Goal: Communication & Community: Answer question/provide support

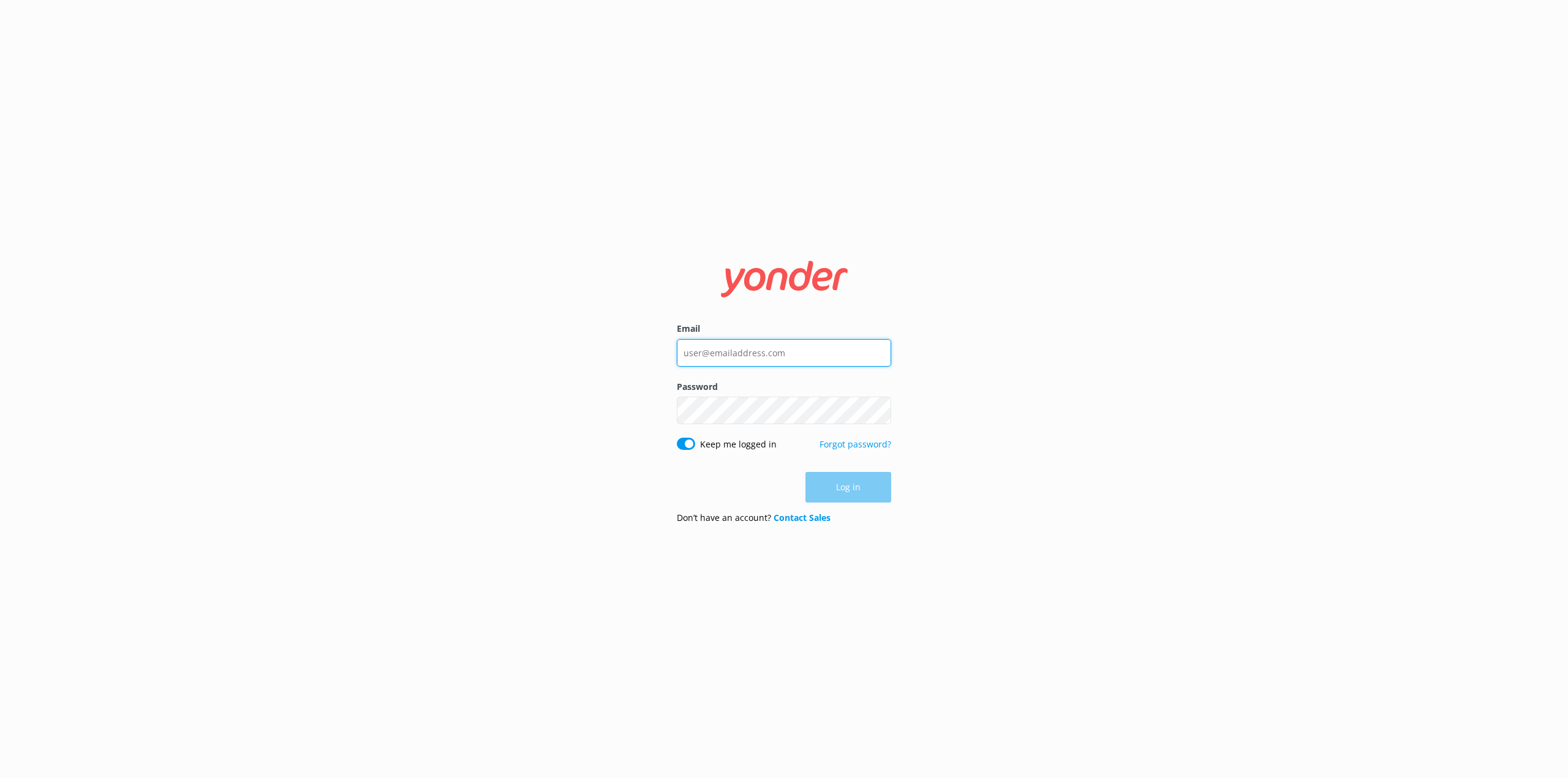
click at [745, 351] on input "Email" at bounding box center [784, 353] width 215 height 27
type input "[PERSON_NAME][EMAIL_ADDRESS][PERSON_NAME][DOMAIN_NAME]"
click button "Log in" at bounding box center [849, 488] width 86 height 31
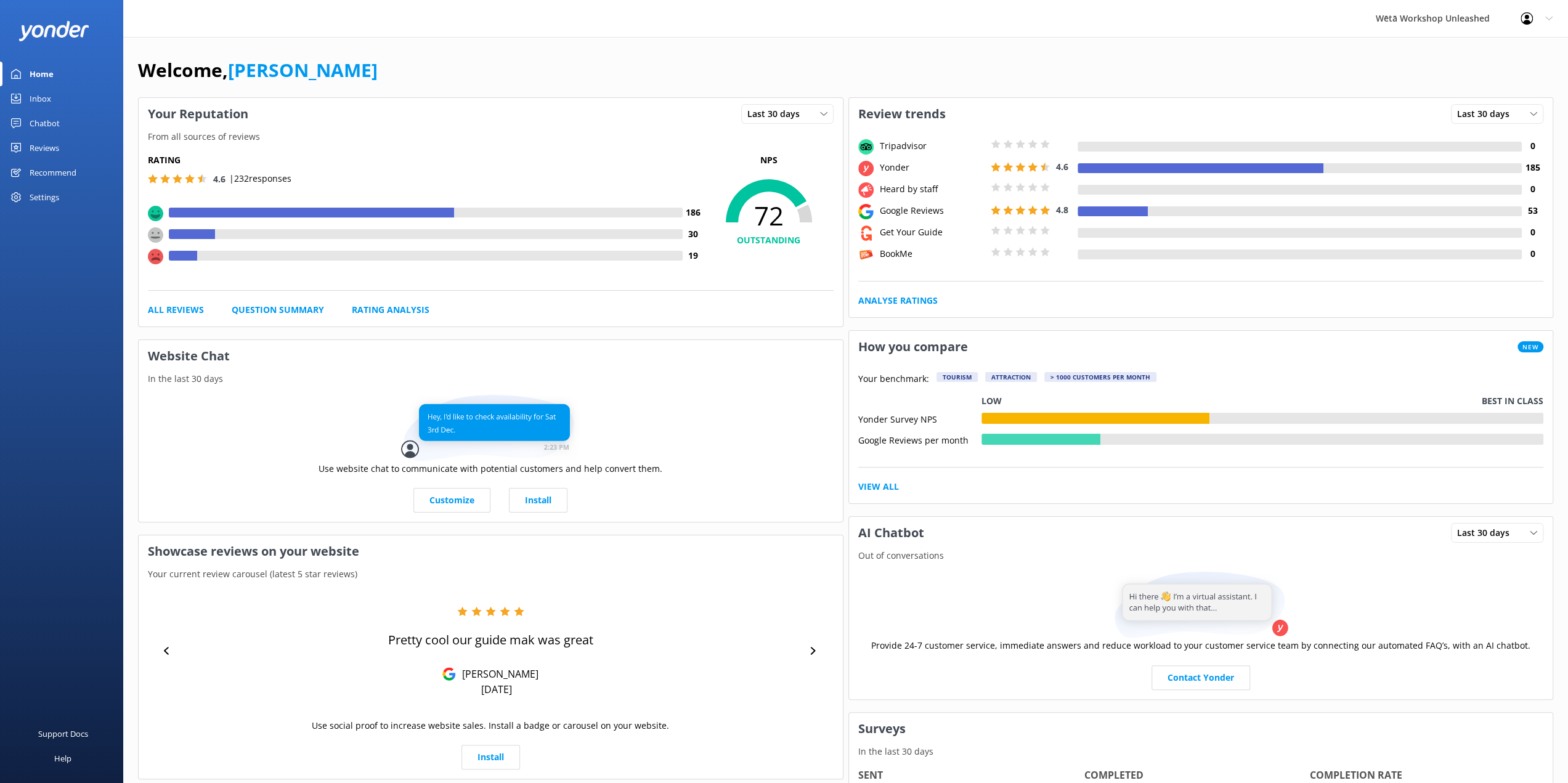
click at [44, 148] on div "Reviews" at bounding box center [44, 148] width 29 height 25
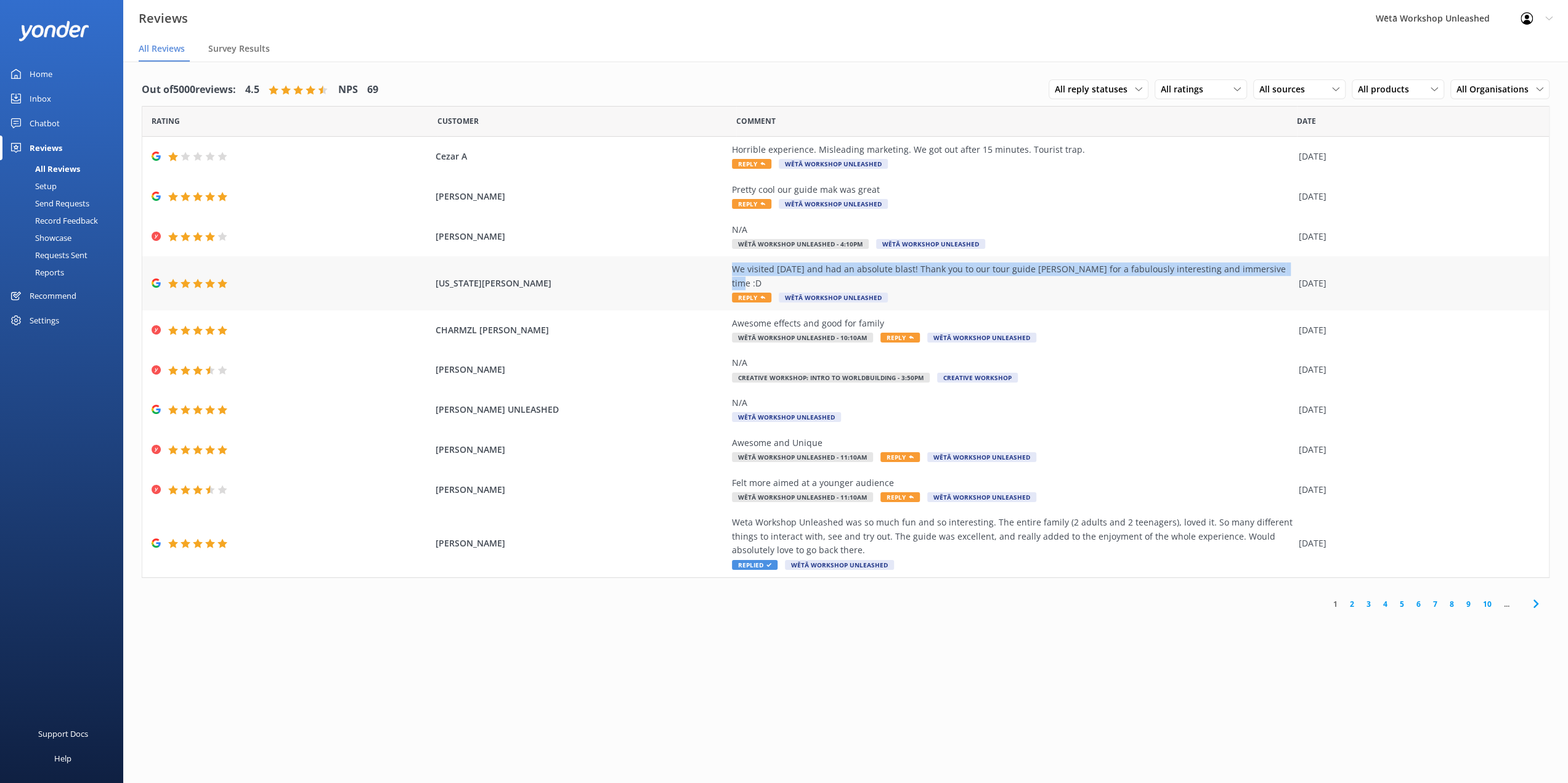
drag, startPoint x: 1281, startPoint y: 270, endPoint x: 730, endPoint y: 268, distance: 551.0
click at [730, 268] on div "[US_STATE][PERSON_NAME] We visited [DATE] and had an absolute blast! Thank you …" at bounding box center [845, 284] width 1407 height 54
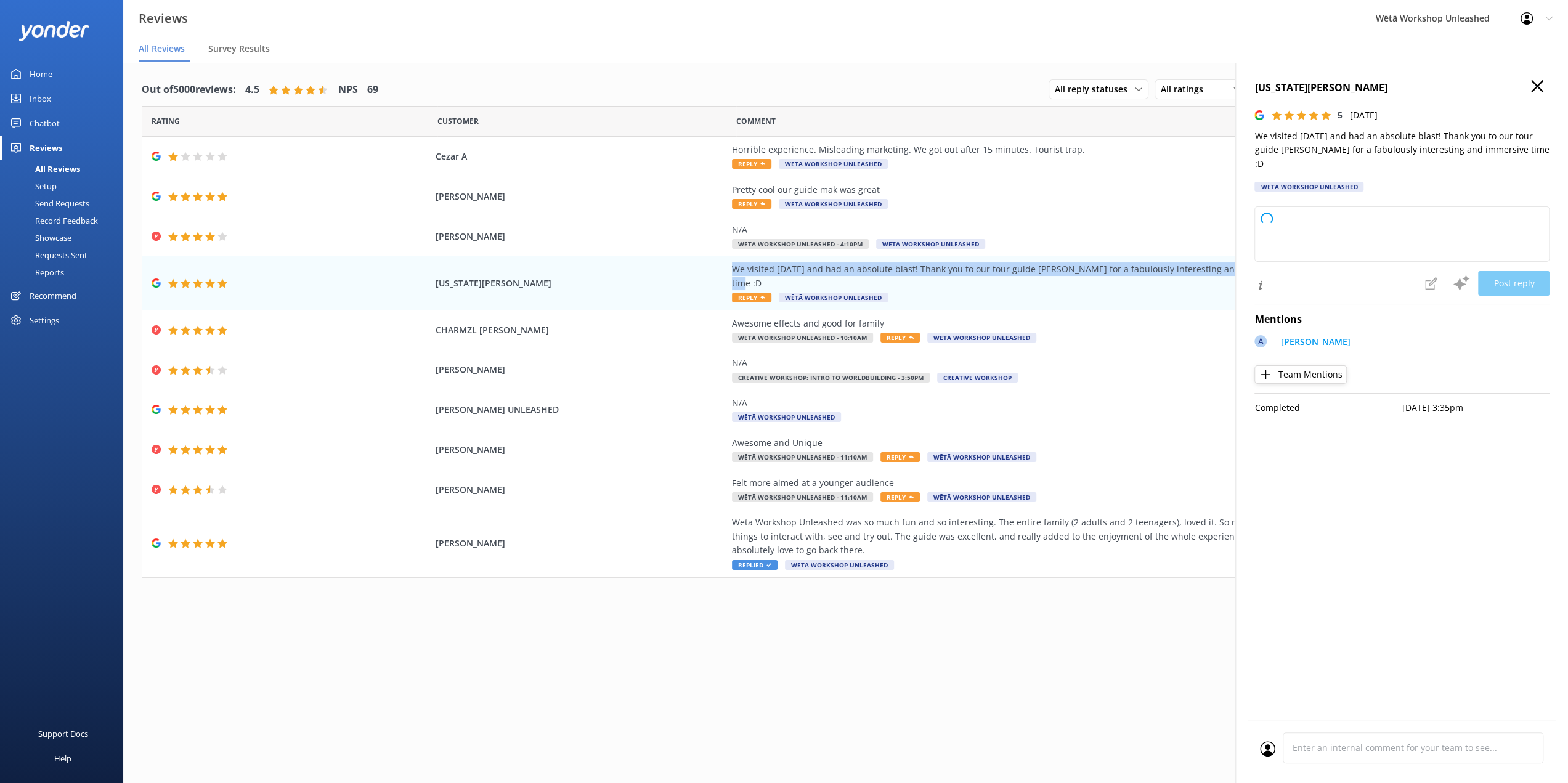
type textarea "Kia ora! Thanks so much for your awesome feedback – we’re thrilled to hear you …"
copy div "We visited [DATE] and had an absolute blast! Thank you to our tour guide [PERSO…"
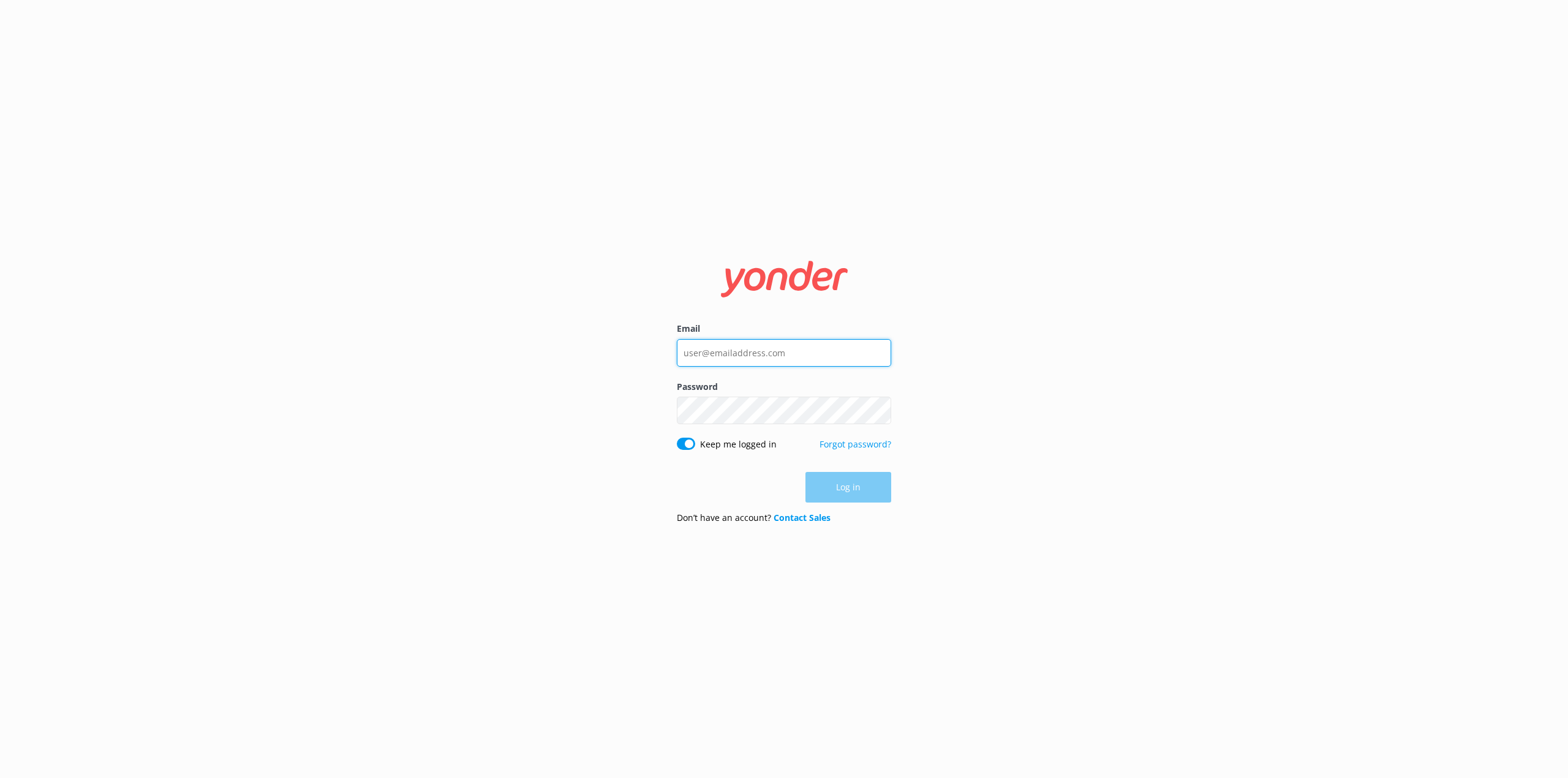
click at [724, 360] on input "Email" at bounding box center [784, 353] width 215 height 27
type input "[PERSON_NAME][EMAIL_ADDRESS][PERSON_NAME][DOMAIN_NAME]"
click button "Log in" at bounding box center [849, 488] width 86 height 31
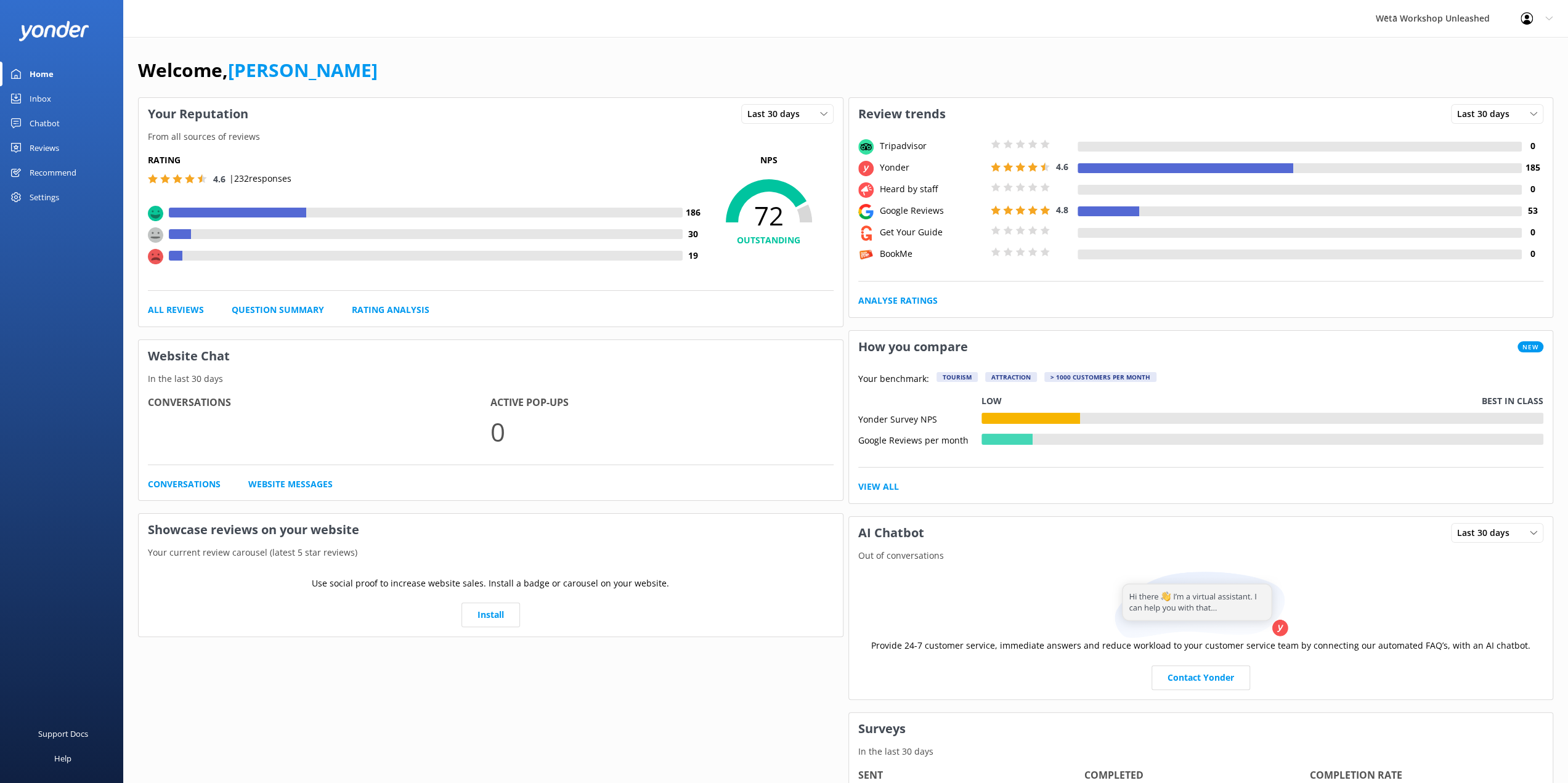
click at [42, 151] on div "Reviews" at bounding box center [44, 148] width 29 height 25
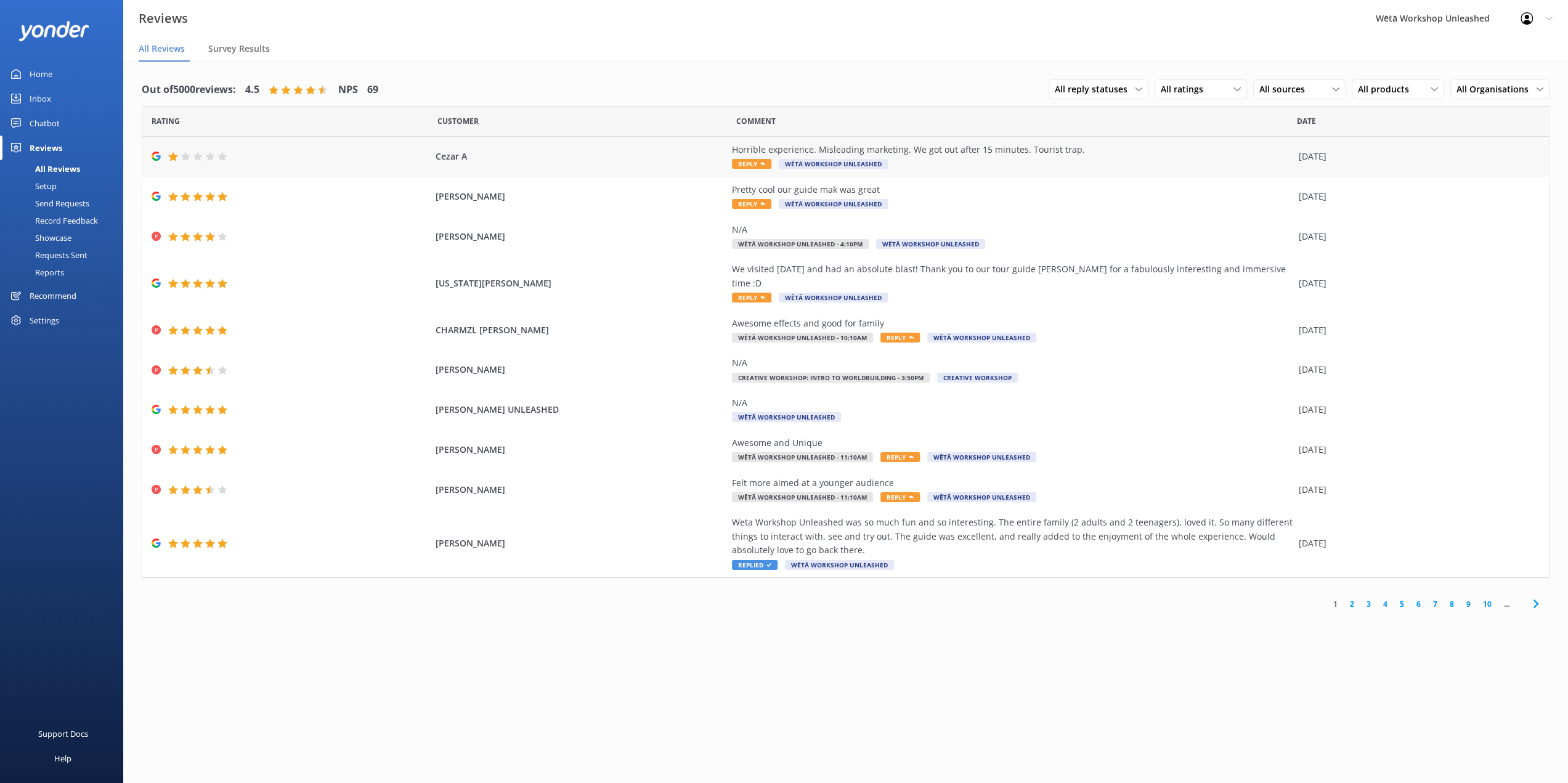
click at [944, 164] on div "Horrible experience. Misleading marketing. We got out after 15 minutes. Tourist…" at bounding box center [1013, 157] width 561 height 28
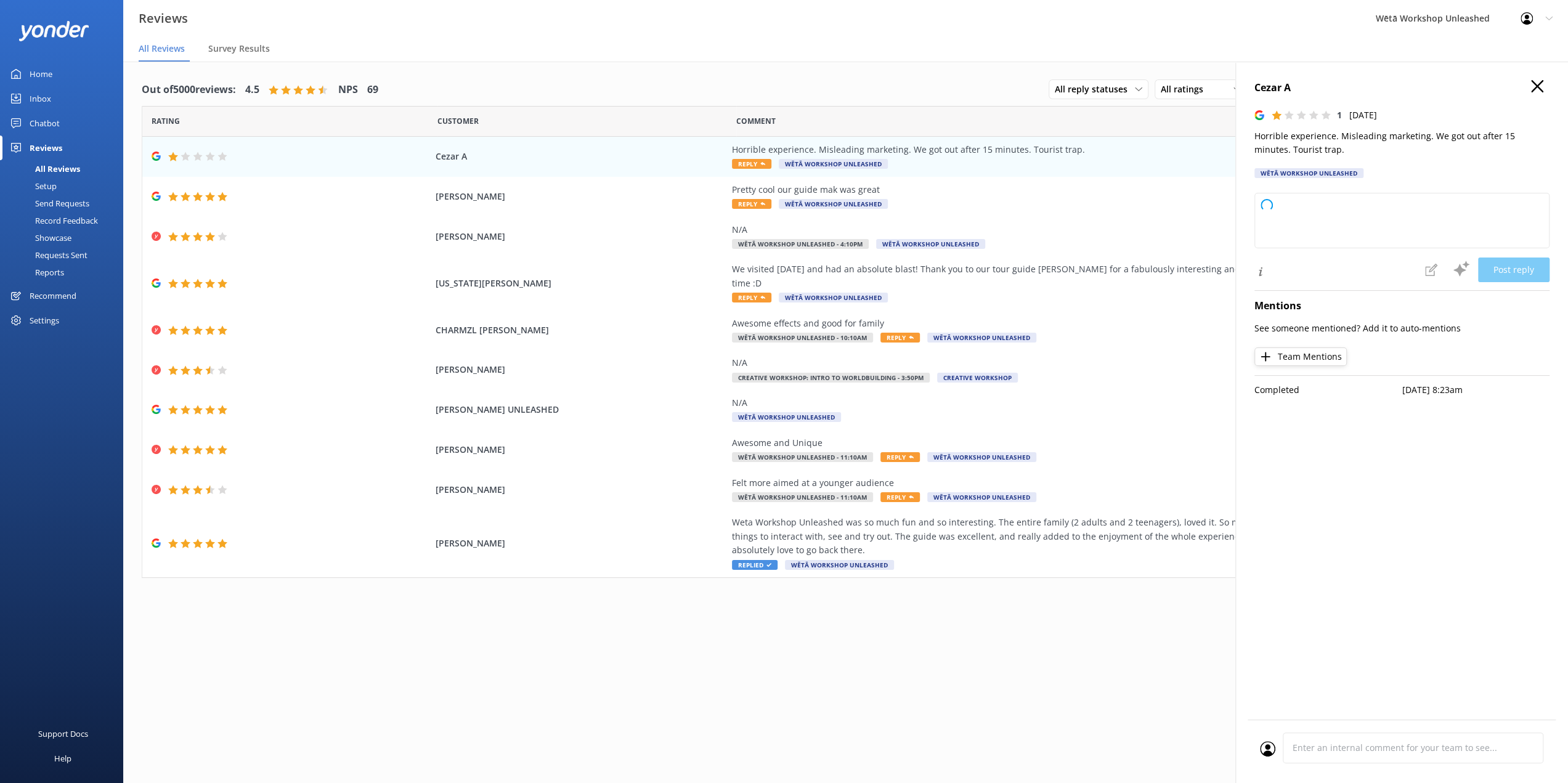
type textarea "Kia ora, Thank you for sharing your feedback. We're really sorry to hear that y…"
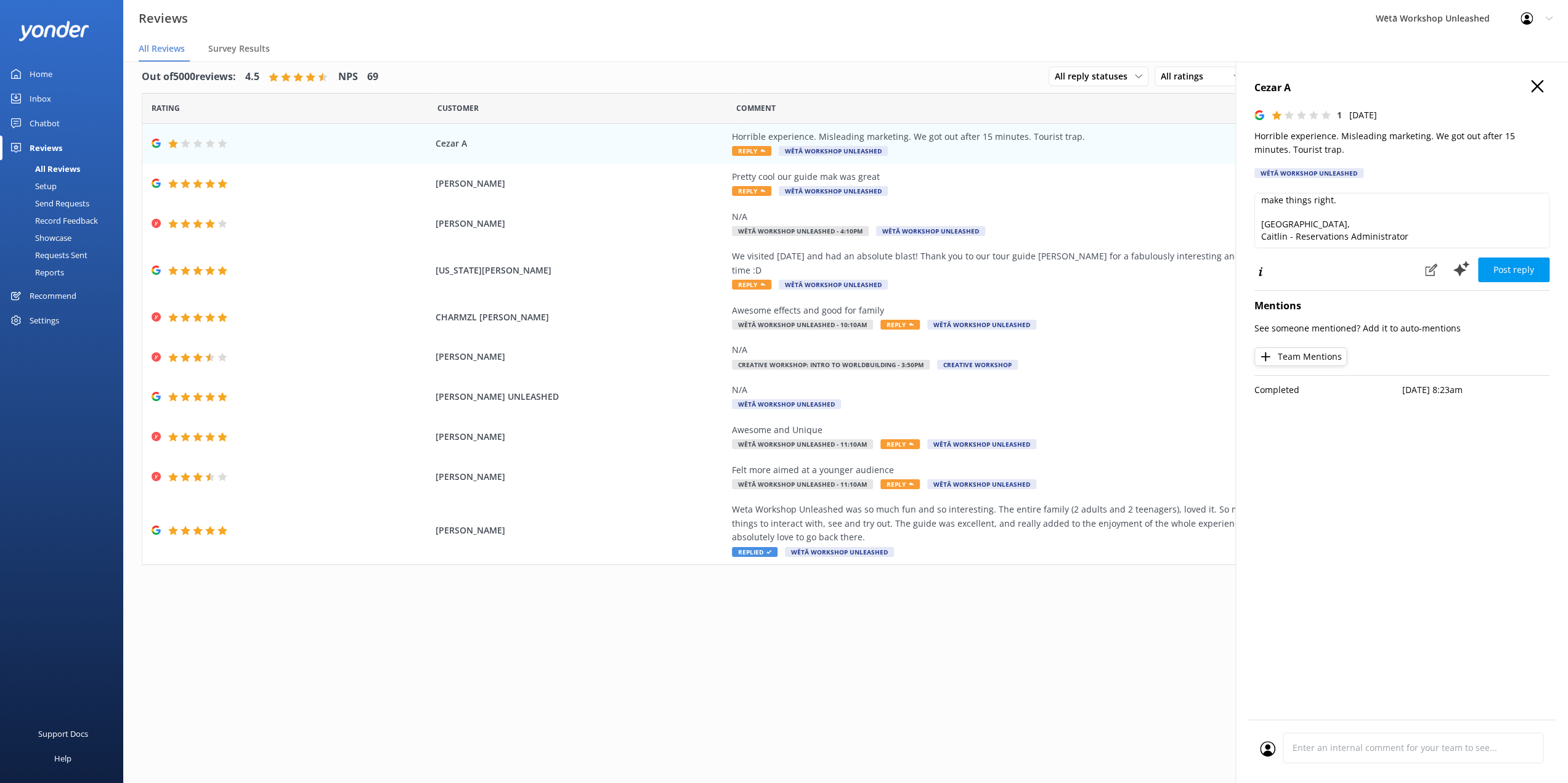
scroll to position [25, 0]
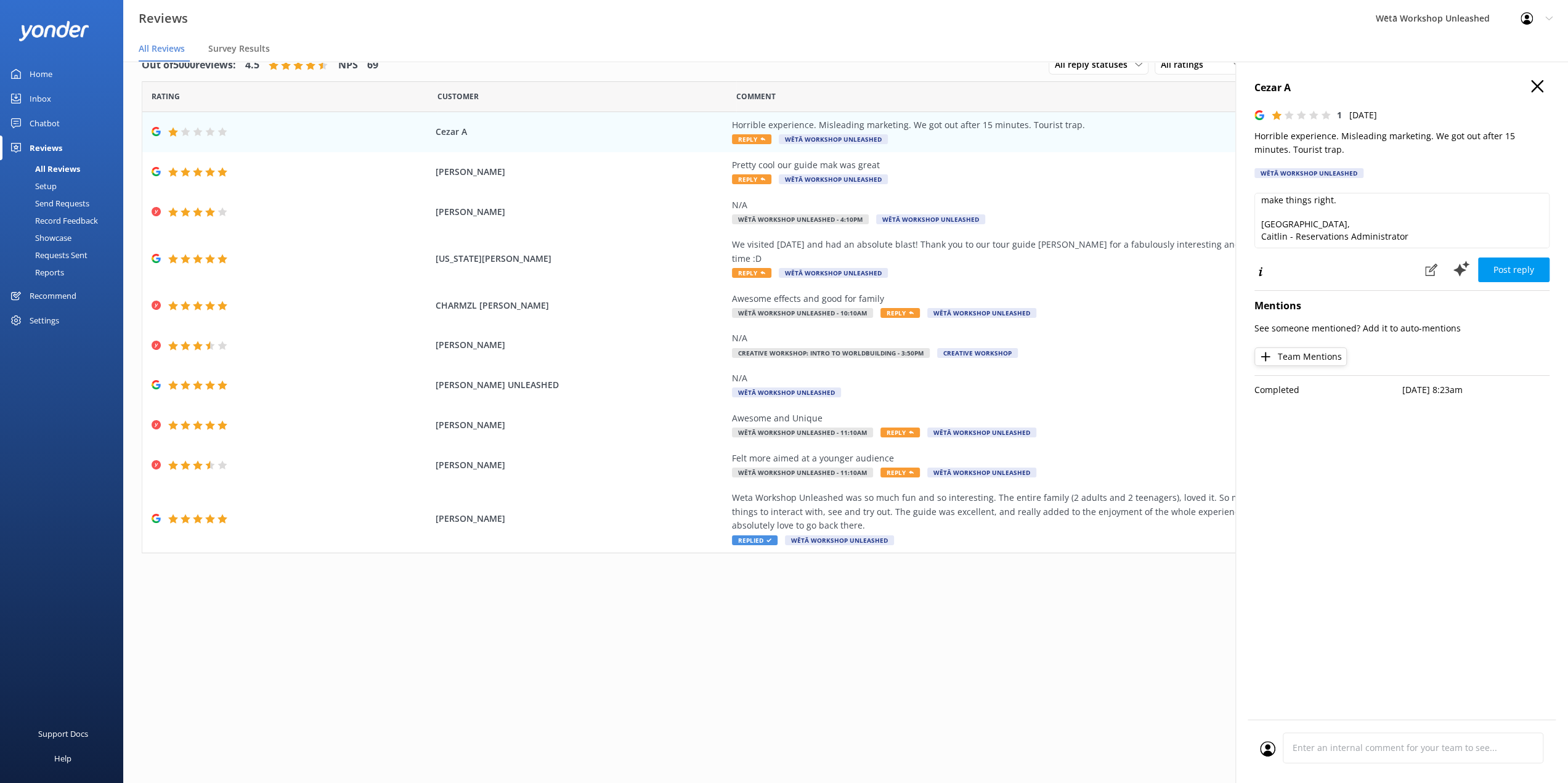
click at [1543, 89] on icon "button" at bounding box center [1537, 86] width 12 height 12
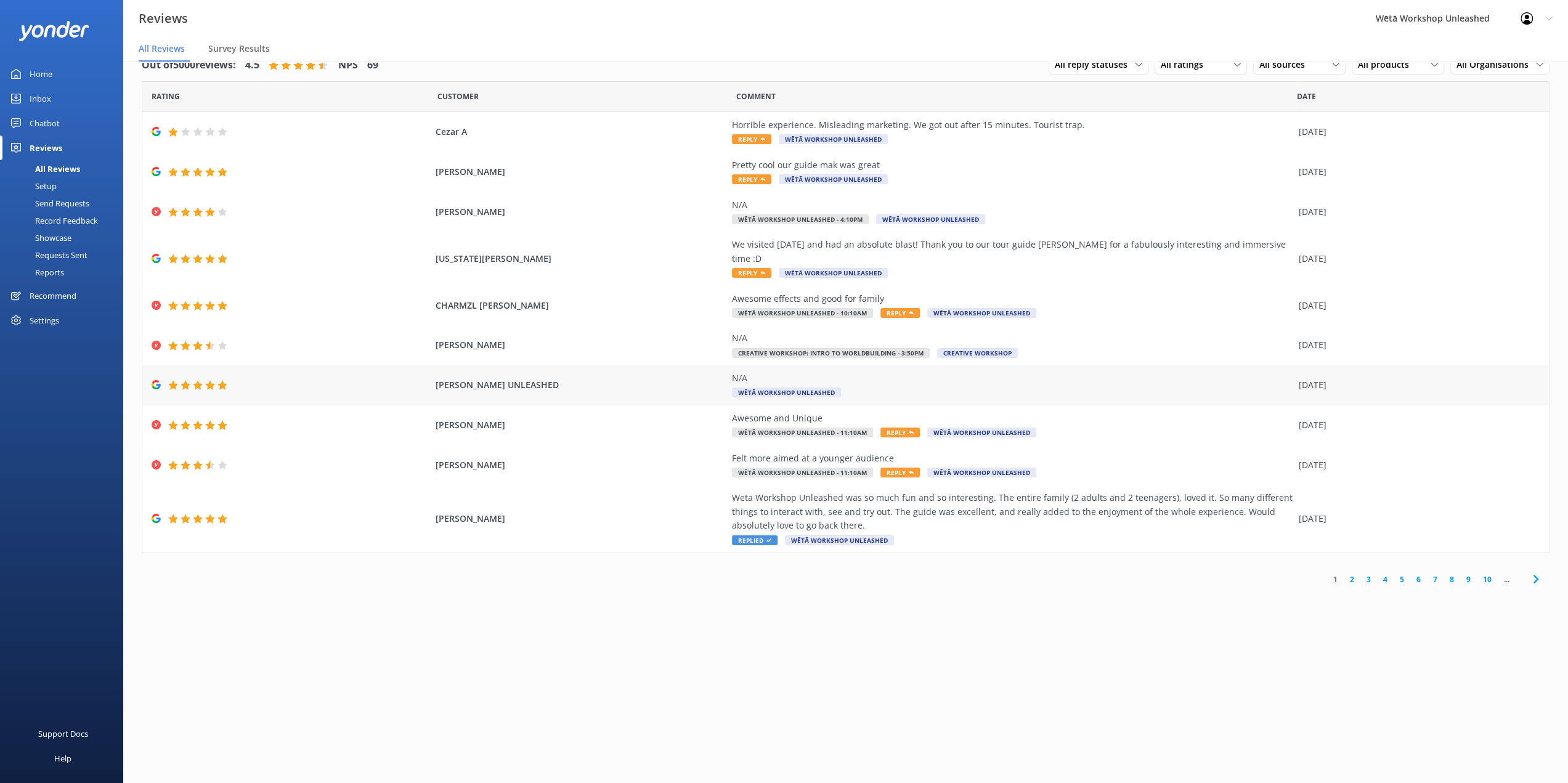
scroll to position [0, 0]
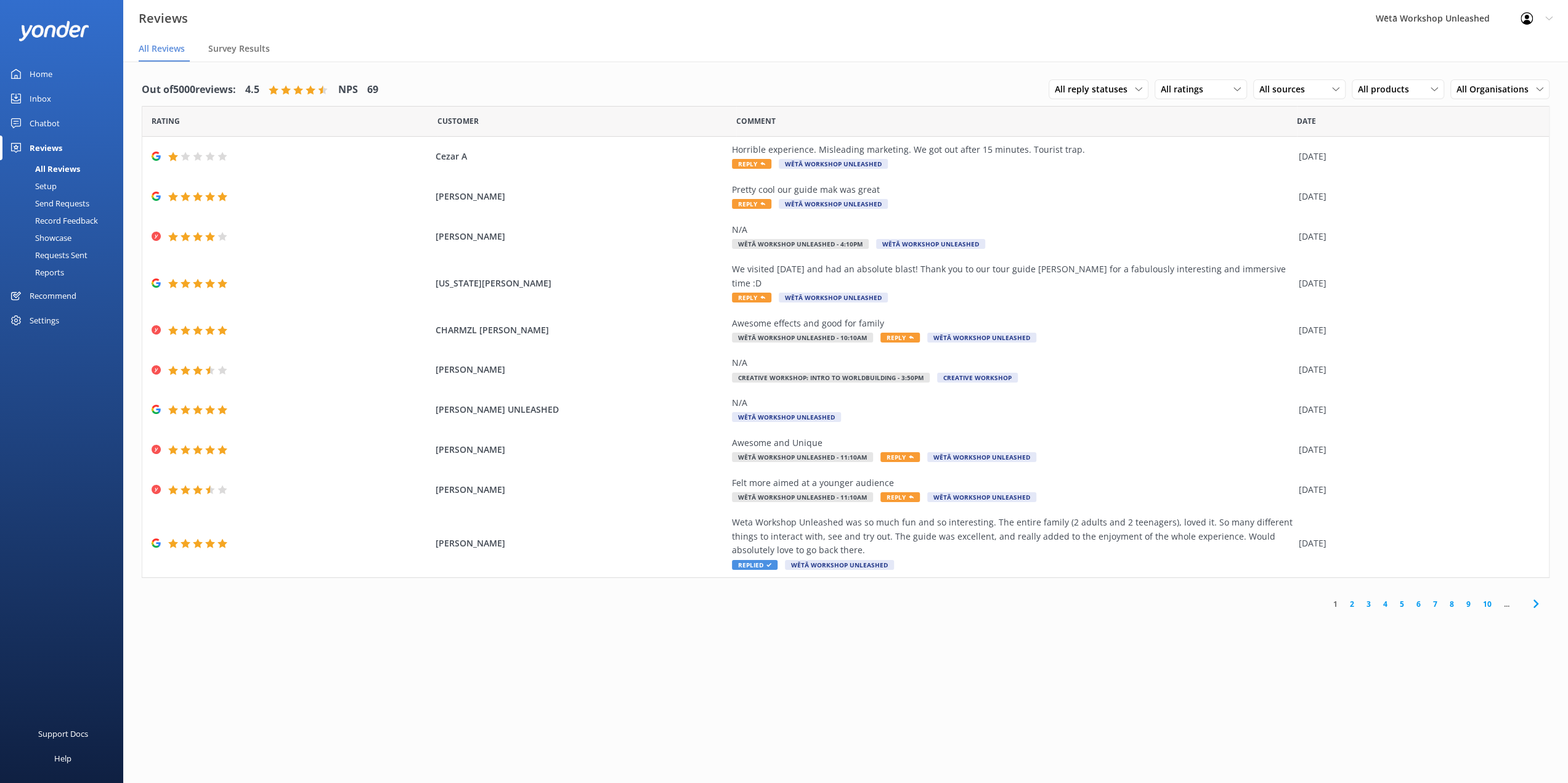
click at [1355, 599] on link "2" at bounding box center [1352, 604] width 17 height 12
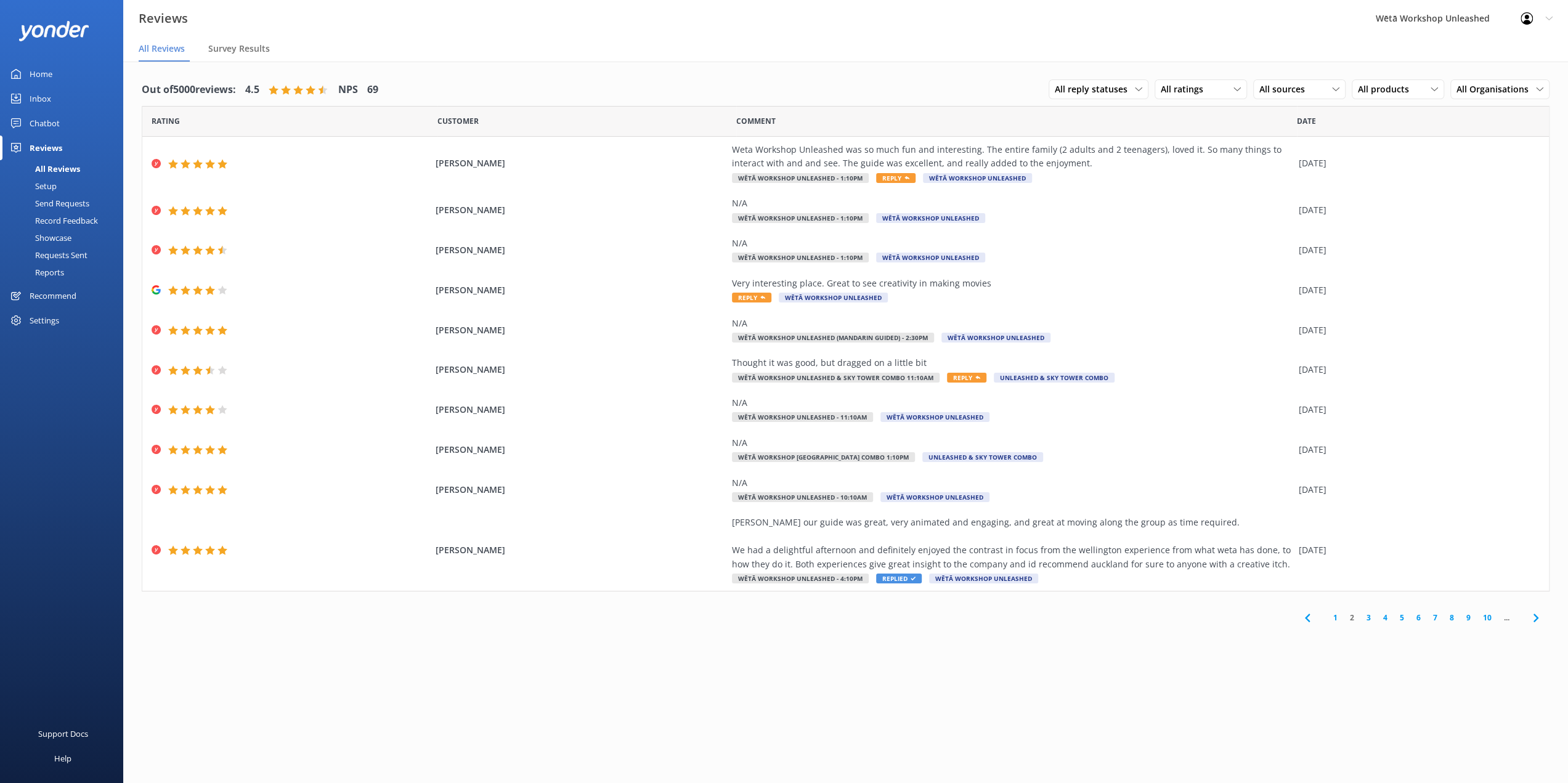
click at [1371, 620] on link "3" at bounding box center [1369, 617] width 17 height 12
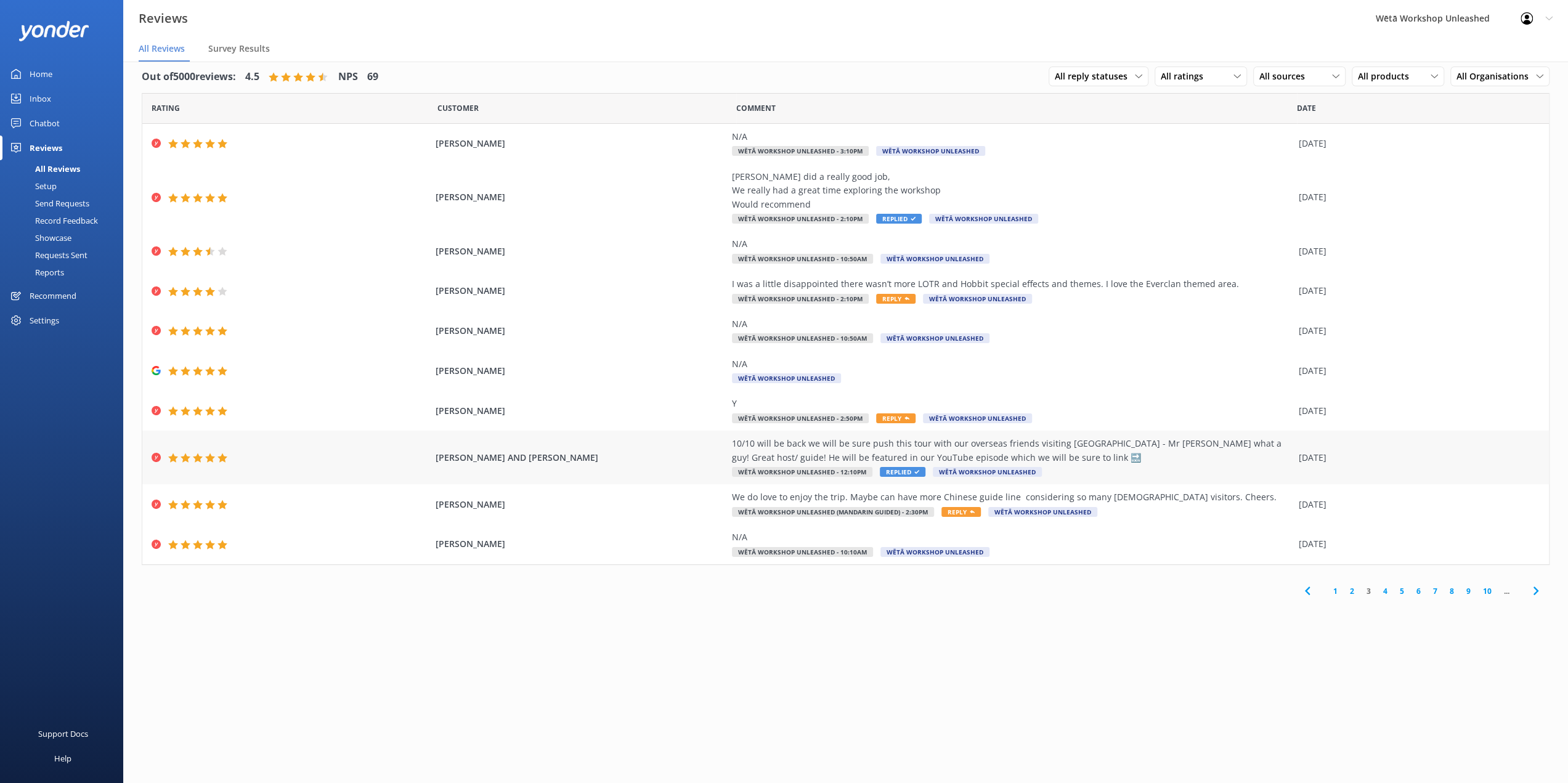
scroll to position [25, 0]
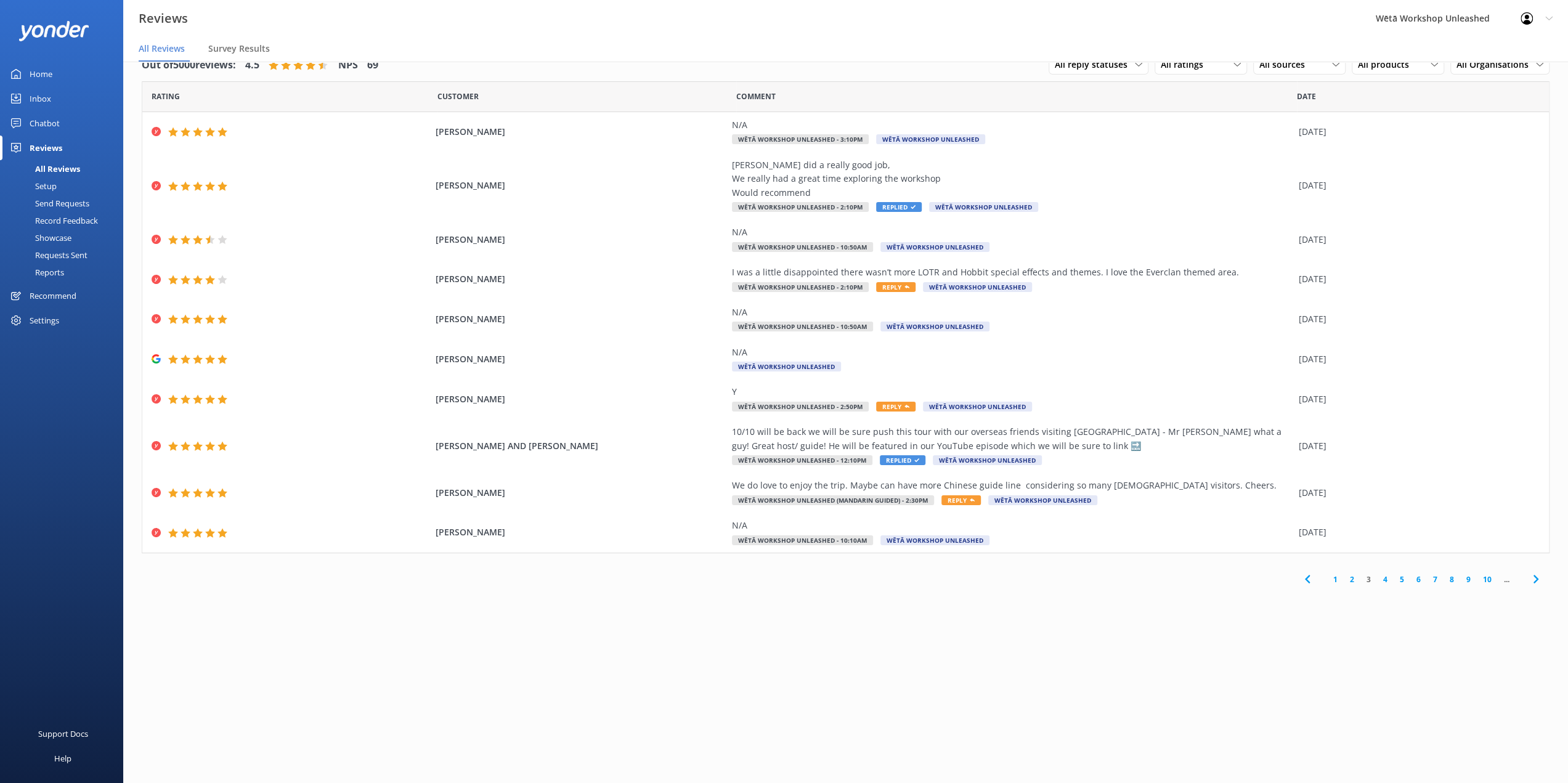
click at [1389, 577] on link "4" at bounding box center [1385, 579] width 17 height 12
